Goal: Task Accomplishment & Management: Use online tool/utility

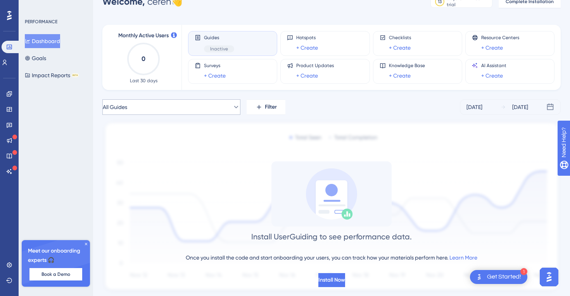
scroll to position [18, 0]
click at [195, 104] on button "All Guides" at bounding box center [171, 108] width 138 height 16
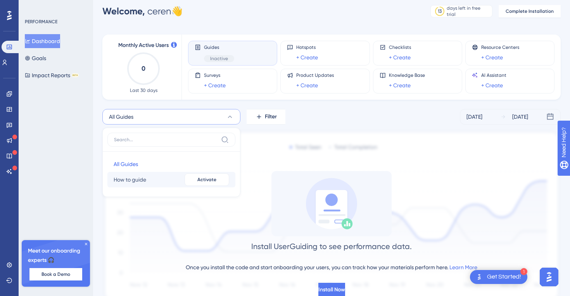
scroll to position [0, 0]
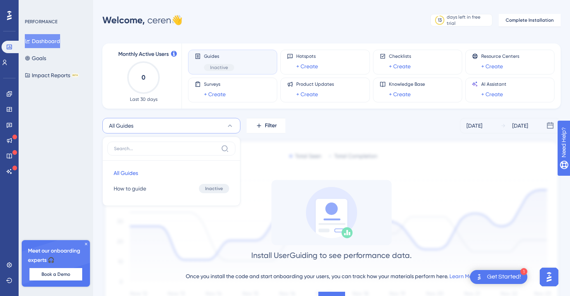
click at [165, 123] on button "All Guides" at bounding box center [171, 126] width 138 height 16
click at [127, 122] on span "All Guides" at bounding box center [115, 125] width 24 height 9
click at [122, 187] on span "How to guide" at bounding box center [130, 188] width 33 height 9
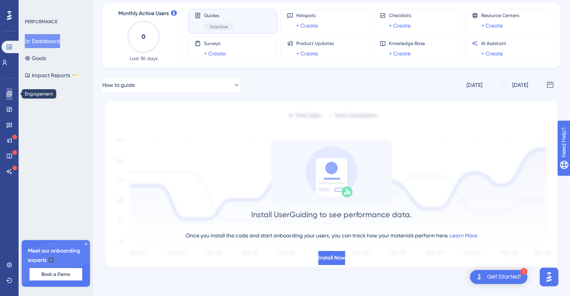
click at [10, 97] on link at bounding box center [9, 94] width 6 height 12
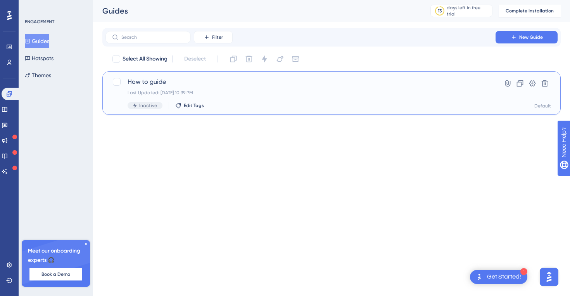
click at [154, 87] on div "How to guide Last Updated: [DATE] 10:39 PM Inactive Edit Tags" at bounding box center [301, 93] width 346 height 32
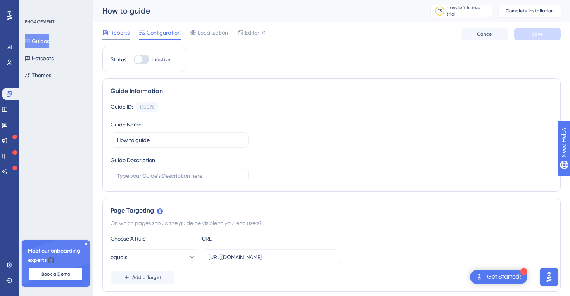
click at [111, 33] on span "Reports" at bounding box center [119, 32] width 19 height 9
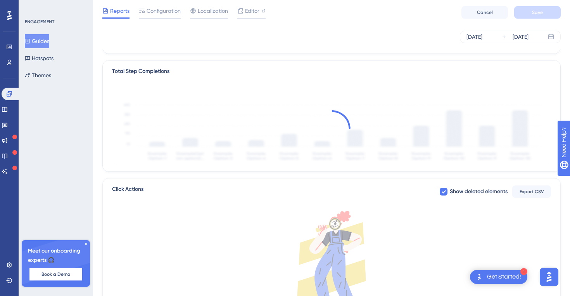
scroll to position [188, 0]
